Goal: Task Accomplishment & Management: Use online tool/utility

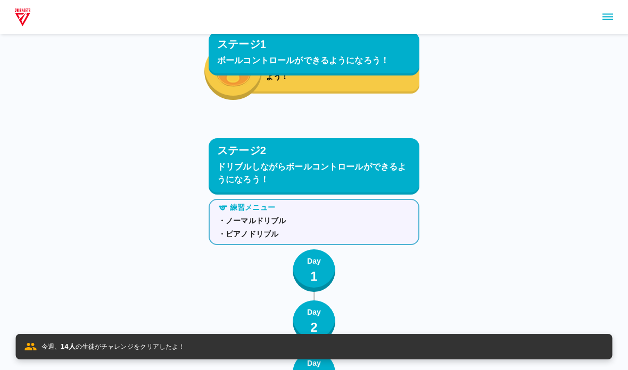
scroll to position [4994, 0]
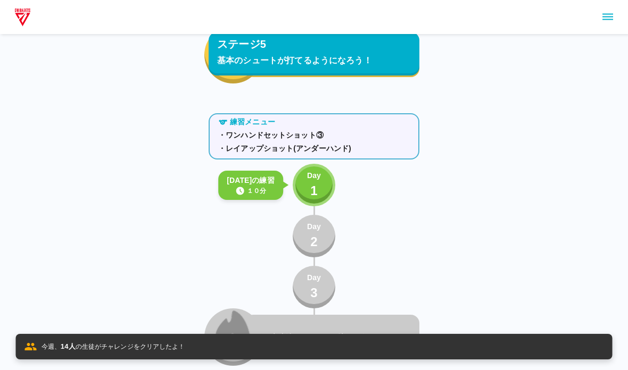
click at [311, 195] on p "1" at bounding box center [313, 190] width 7 height 19
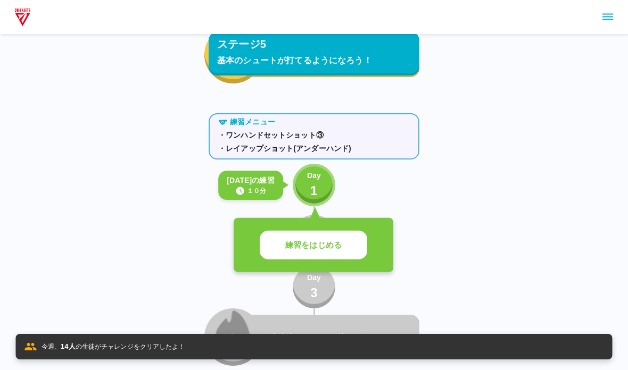
click at [355, 254] on button "練習をはじめる" at bounding box center [313, 245] width 107 height 29
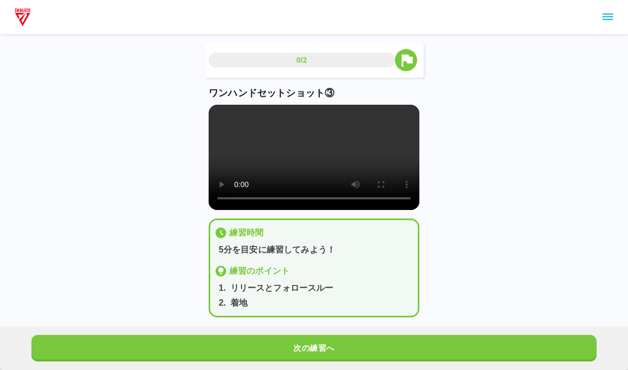
click at [379, 172] on video at bounding box center [313, 157] width 211 height 105
click at [253, 186] on video at bounding box center [313, 157] width 211 height 105
click at [213, 119] on video at bounding box center [313, 157] width 211 height 105
click at [55, 352] on button "次の練習へ" at bounding box center [313, 348] width 565 height 27
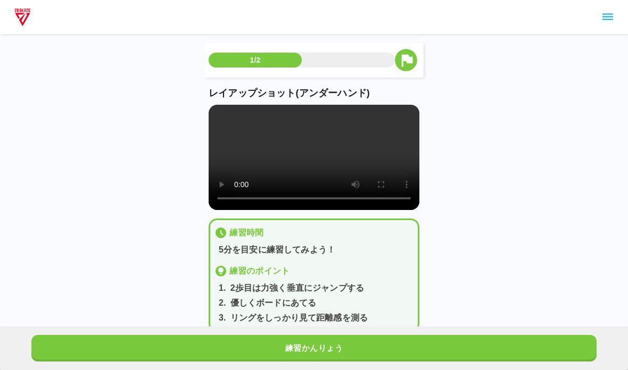
click at [218, 120] on video at bounding box center [313, 157] width 211 height 105
click at [206, 346] on button "練習かんりょう" at bounding box center [313, 348] width 565 height 27
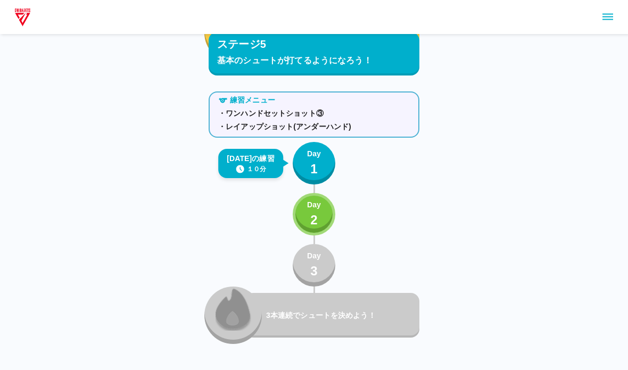
scroll to position [5012, 0]
